Goal: Information Seeking & Learning: Learn about a topic

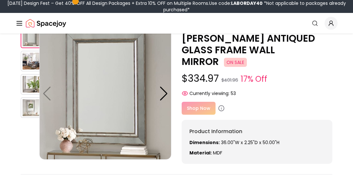
scroll to position [33, 0]
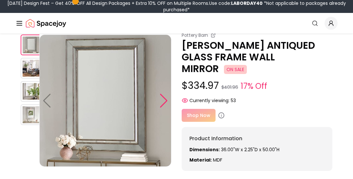
click at [162, 101] on div at bounding box center [163, 100] width 9 height 14
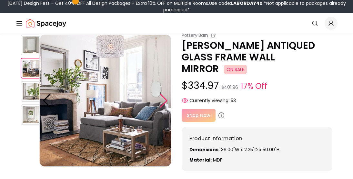
click at [163, 101] on div at bounding box center [163, 100] width 9 height 14
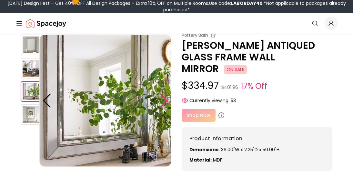
click at [164, 100] on div at bounding box center [163, 100] width 9 height 14
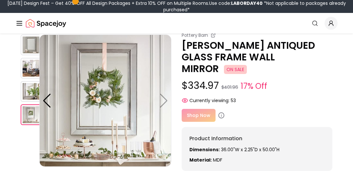
click at [164, 100] on img at bounding box center [105, 100] width 132 height 132
click at [24, 67] on img at bounding box center [31, 68] width 21 height 21
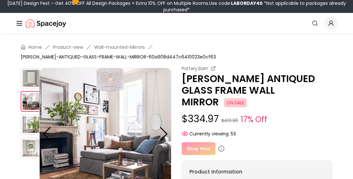
scroll to position [18, 0]
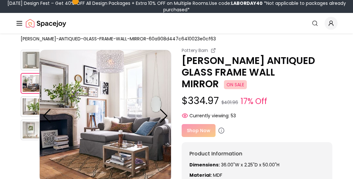
click at [197, 124] on div "Shop Now" at bounding box center [257, 130] width 151 height 13
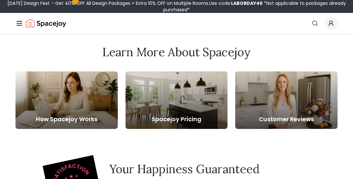
scroll to position [0, 0]
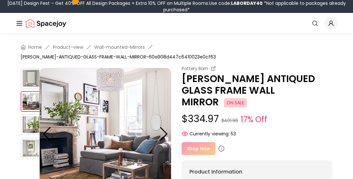
click at [191, 142] on div "Shop Now" at bounding box center [257, 148] width 151 height 13
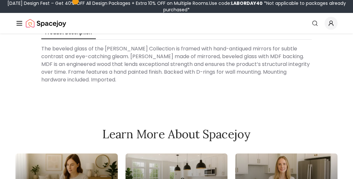
scroll to position [244, 0]
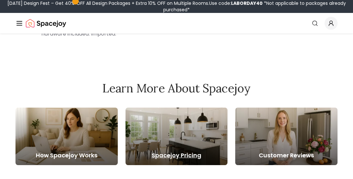
click at [180, 151] on h5 "Spacejoy Pricing" at bounding box center [176, 155] width 102 height 9
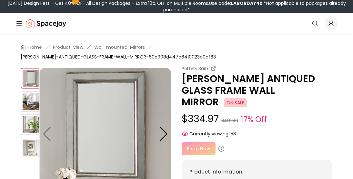
scroll to position [244, 0]
